Goal: Information Seeking & Learning: Learn about a topic

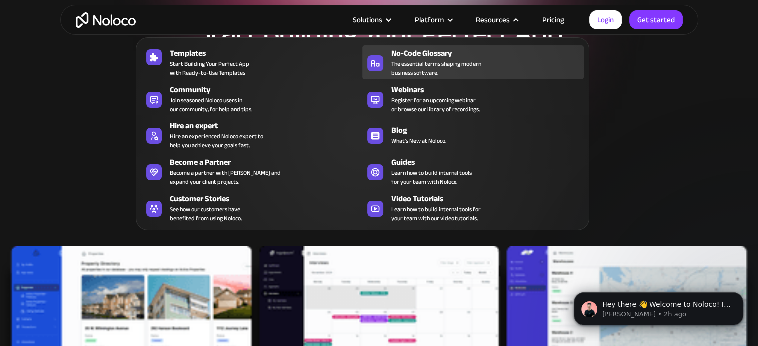
scroll to position [100, 0]
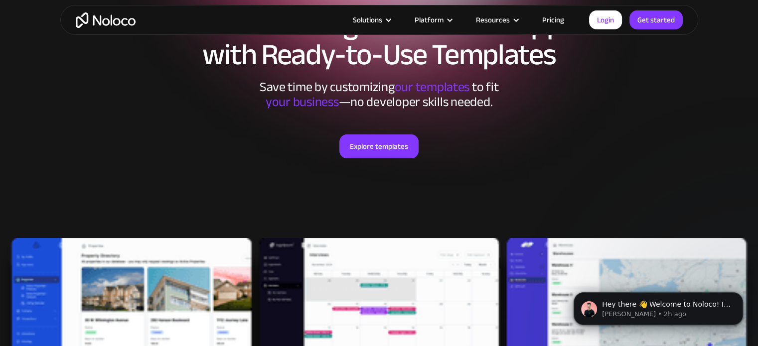
drag, startPoint x: 660, startPoint y: 136, endPoint x: 649, endPoint y: 143, distance: 13.0
click at [660, 136] on div "Explore templates" at bounding box center [379, 159] width 618 height 99
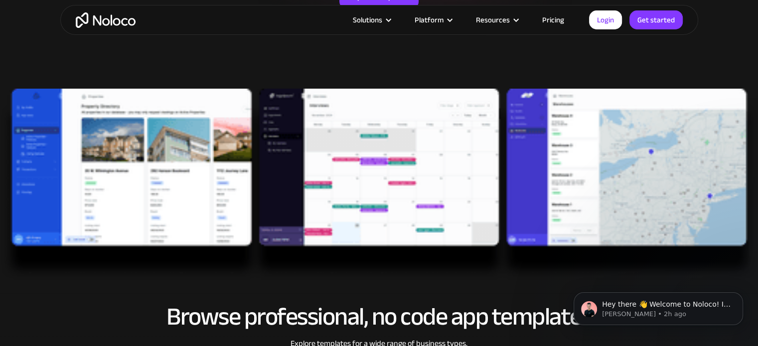
click at [366, 162] on img at bounding box center [379, 185] width 758 height 192
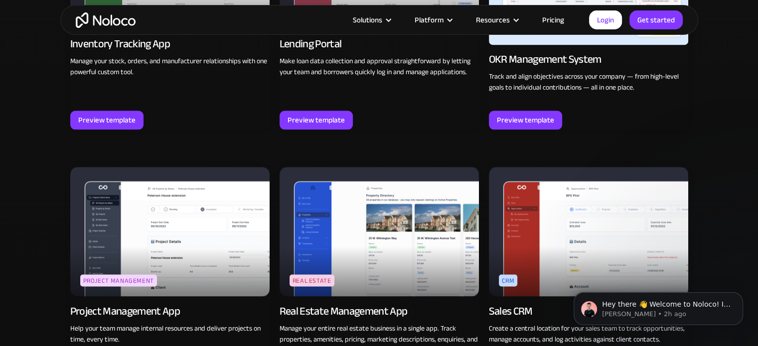
scroll to position [1695, 0]
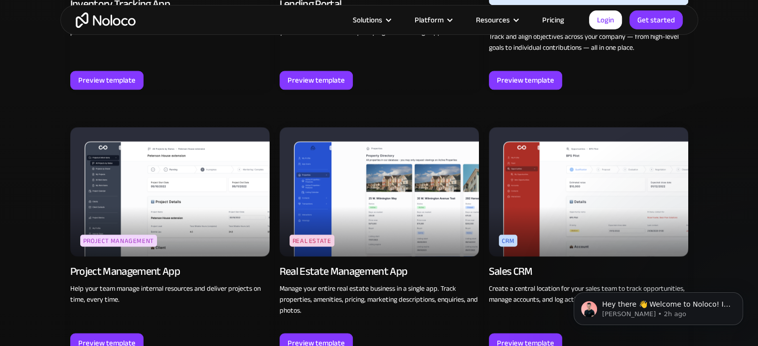
click at [211, 184] on img at bounding box center [169, 192] width 199 height 130
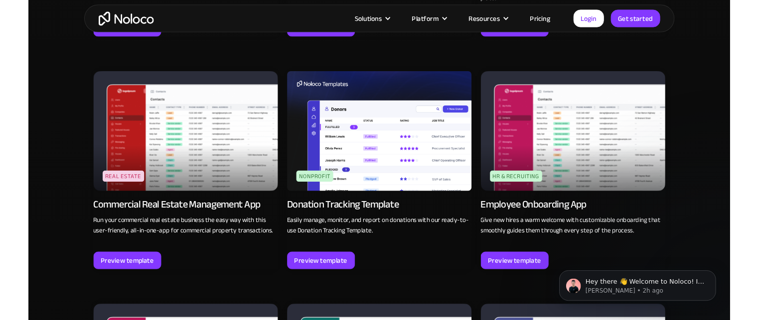
scroll to position [2293, 0]
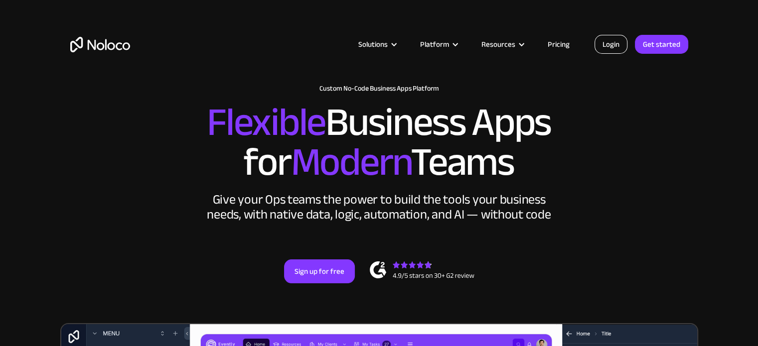
click at [604, 45] on link "Login" at bounding box center [611, 44] width 33 height 19
